Goal: Go to known website: Go to known website

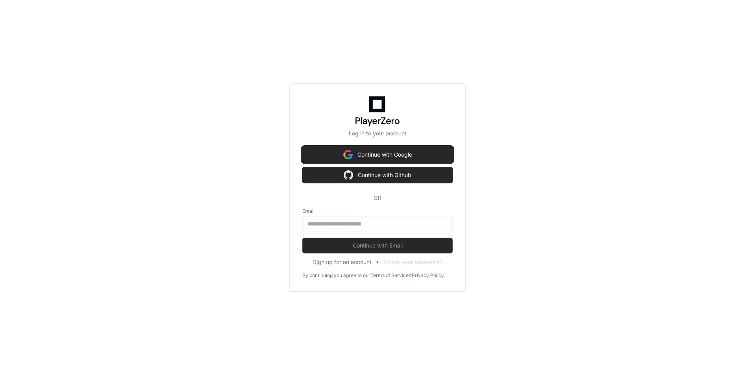
click at [435, 153] on button "Continue with Google" at bounding box center [377, 155] width 150 height 16
